Goal: Check status: Check status

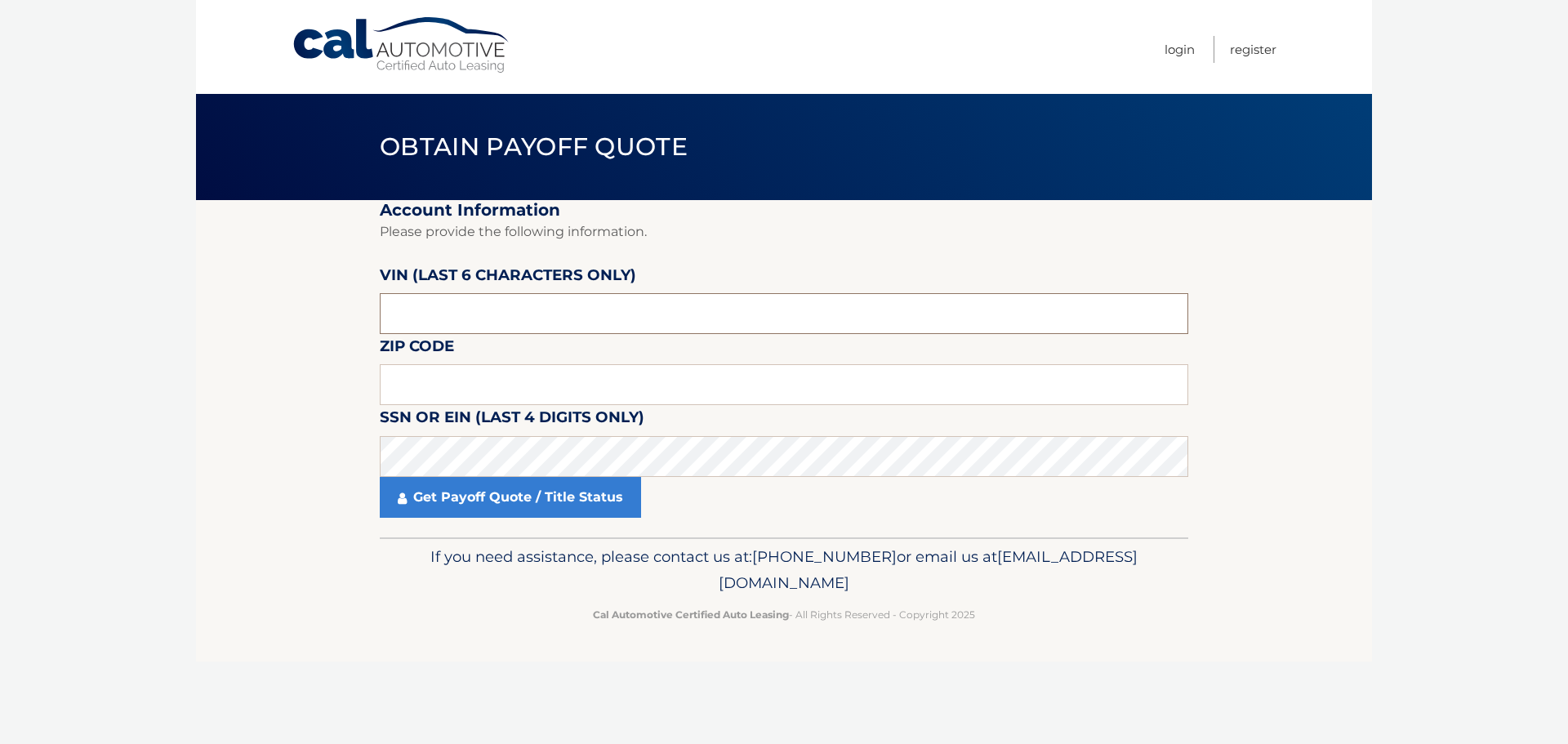
click at [485, 312] on input "text" at bounding box center [783, 313] width 808 height 41
click at [473, 313] on input "text" at bounding box center [783, 313] width 808 height 41
type input "153497"
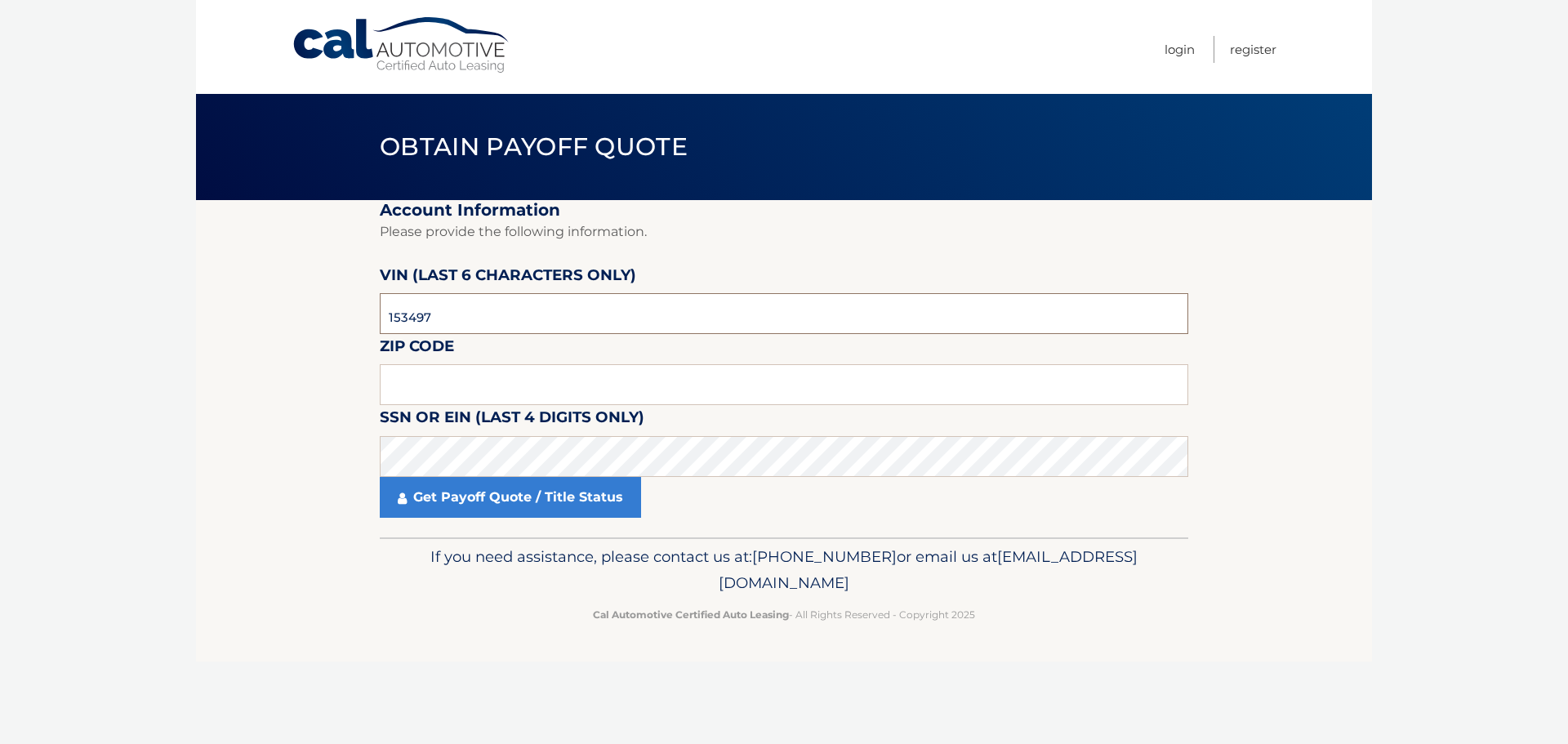
click button "For Originating Dealer" at bounding box center [0, 0] width 0 height 0
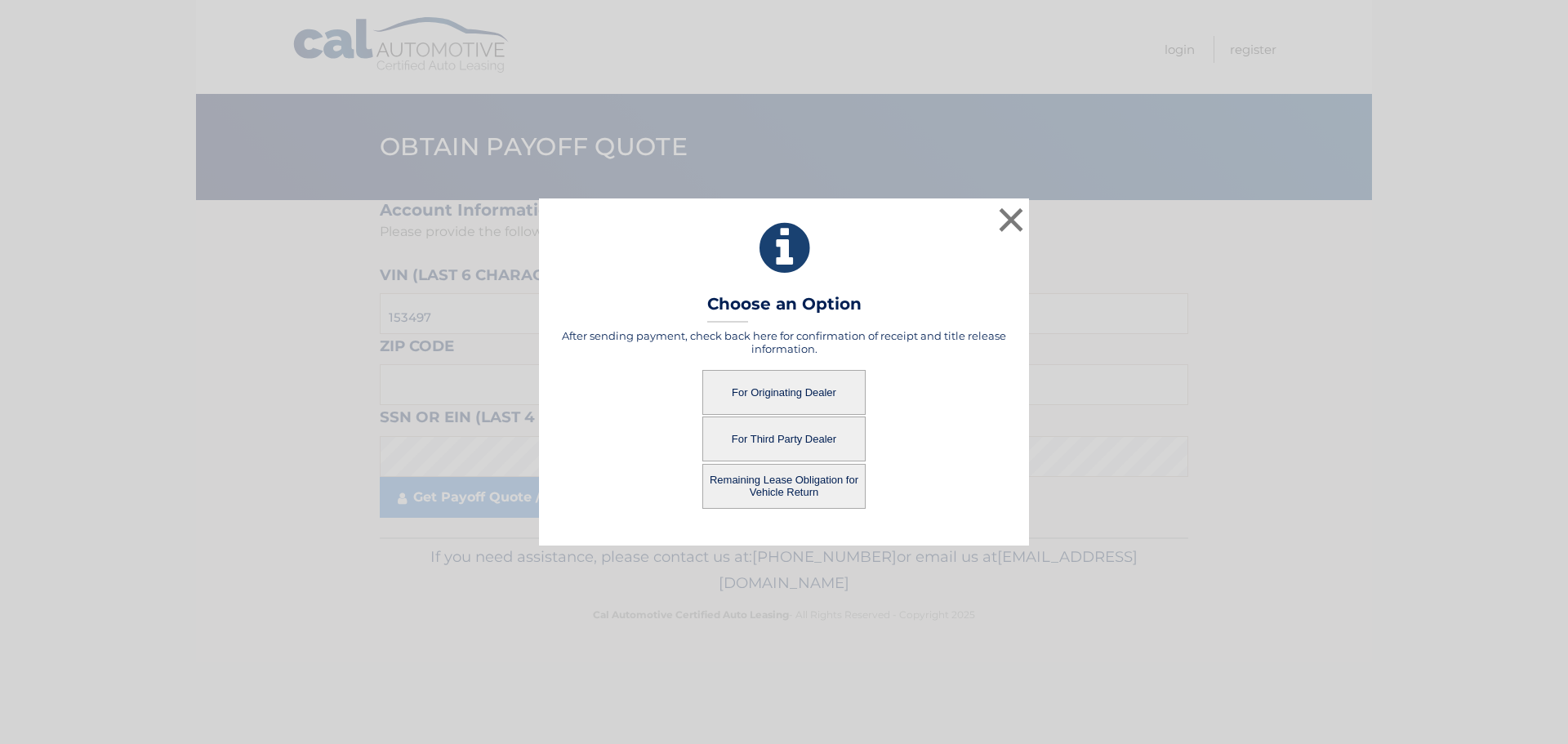
click at [816, 391] on button "For Originating Dealer" at bounding box center [784, 392] width 164 height 45
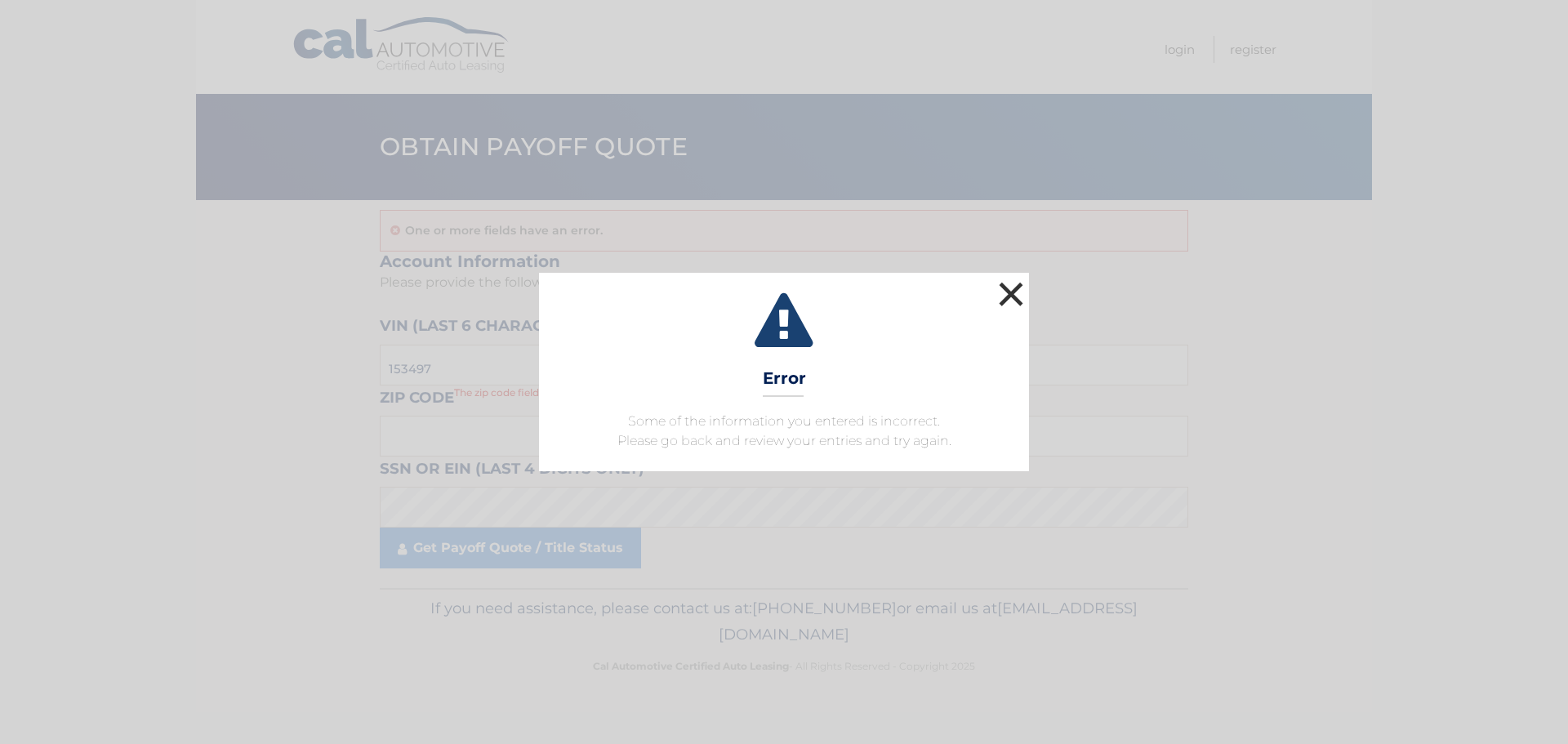
click at [1012, 295] on button "×" at bounding box center [1011, 294] width 33 height 33
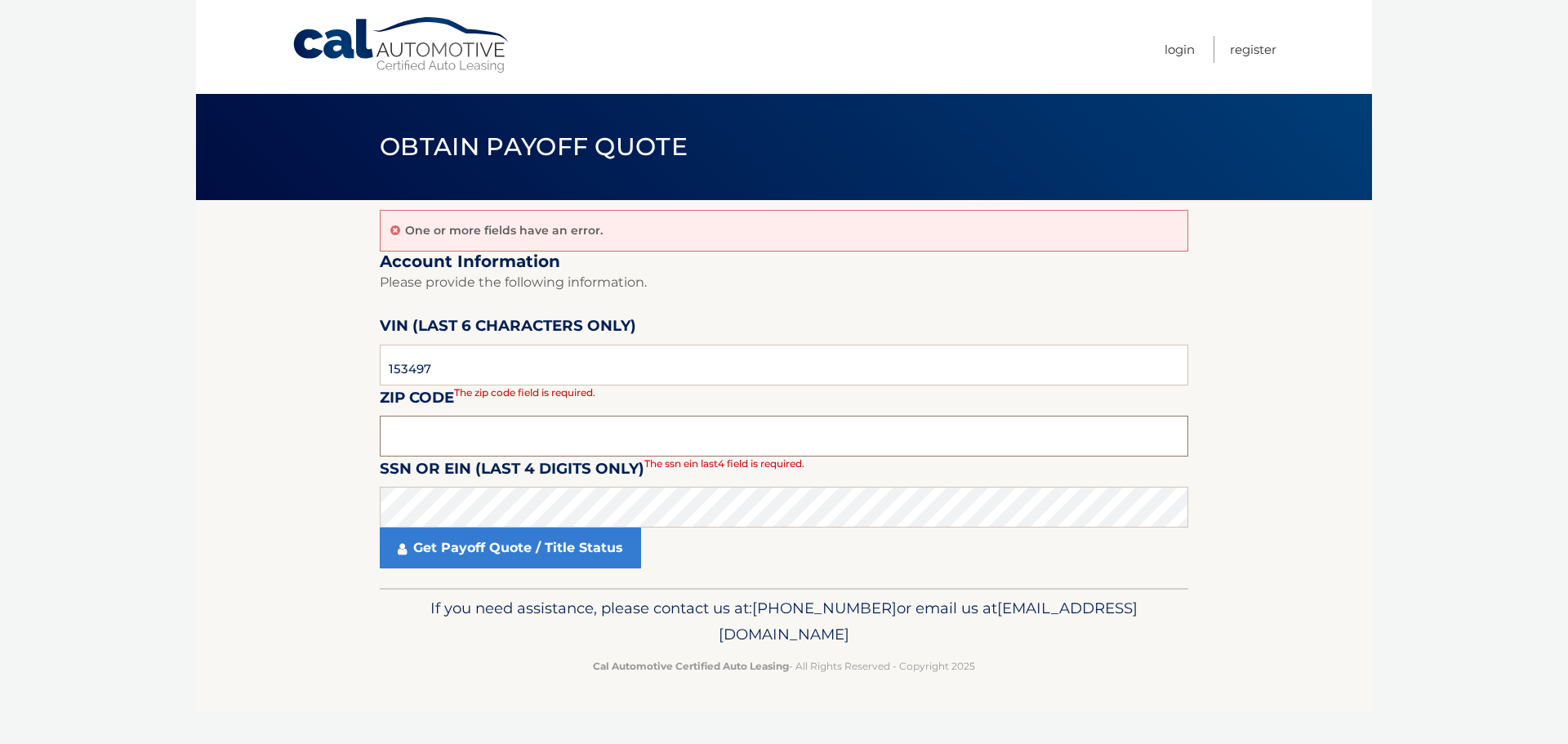
click at [573, 422] on input "text" at bounding box center [783, 436] width 808 height 41
type input "34974"
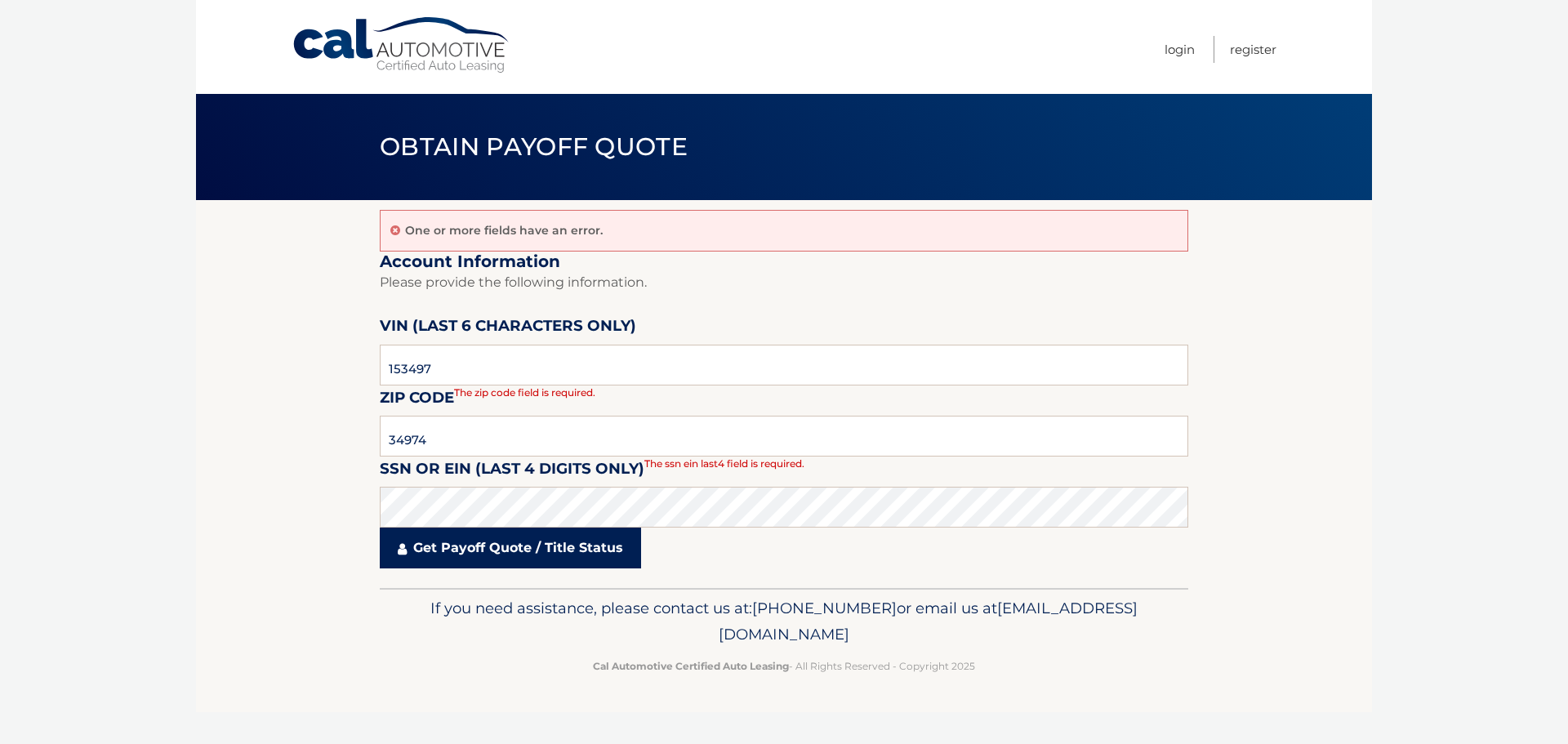
click at [461, 540] on link "Get Payoff Quote / Title Status" at bounding box center [510, 548] width 261 height 41
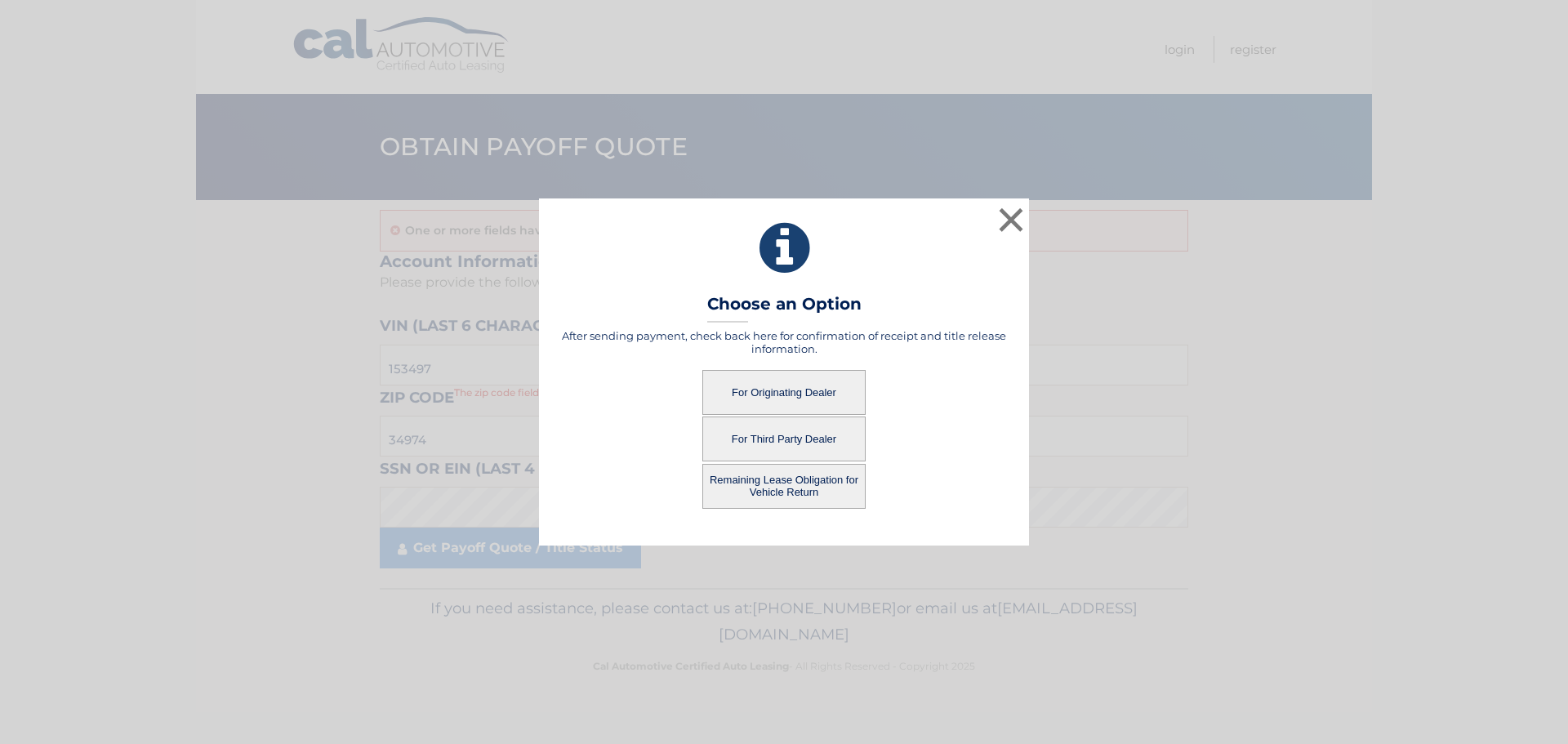
click at [808, 389] on button "For Originating Dealer" at bounding box center [784, 392] width 164 height 45
click at [780, 390] on button "For Originating Dealer" at bounding box center [784, 392] width 164 height 45
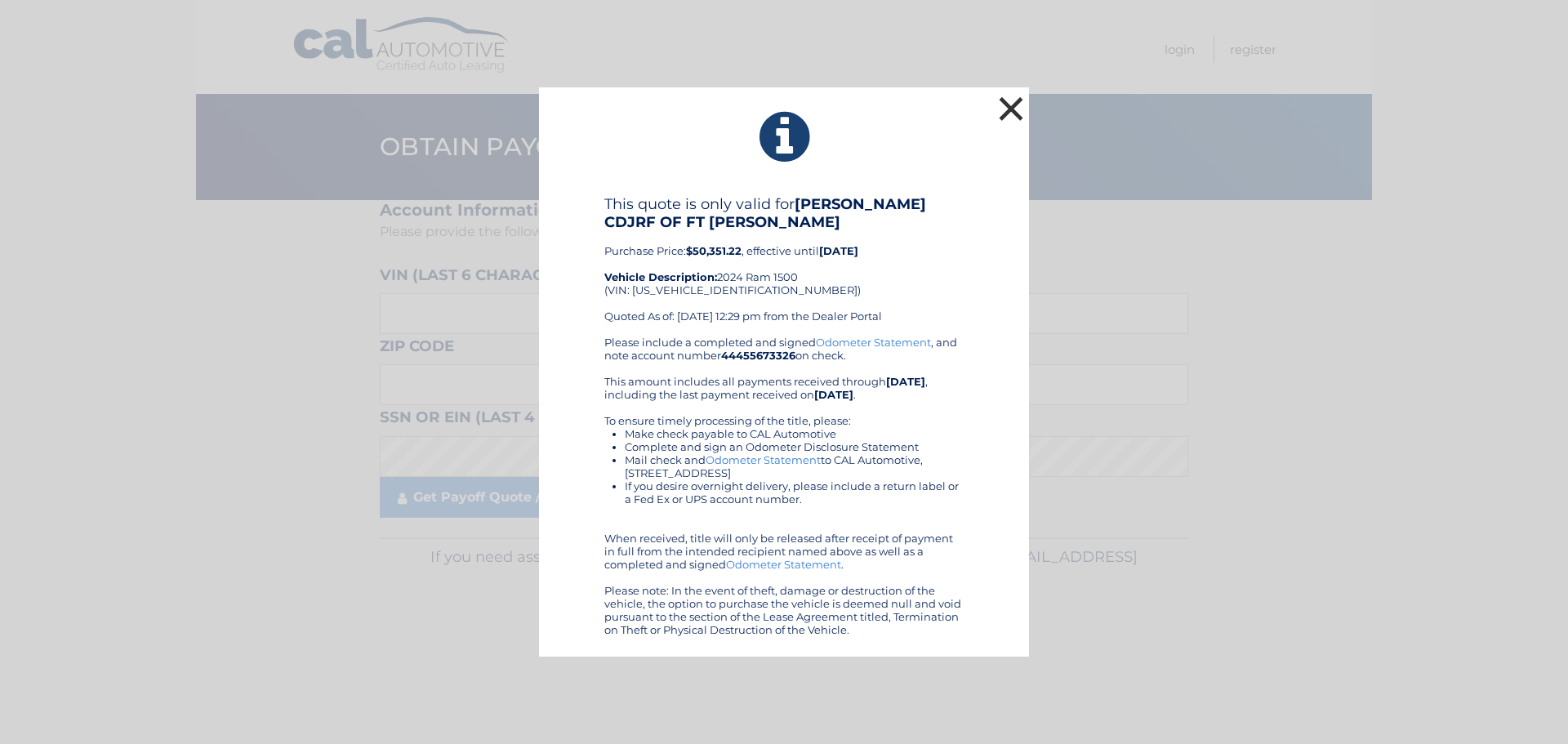
drag, startPoint x: 1012, startPoint y: 110, endPoint x: 1003, endPoint y: 111, distance: 9.1
click at [1012, 109] on button "×" at bounding box center [1011, 108] width 33 height 33
